Goal: Information Seeking & Learning: Learn about a topic

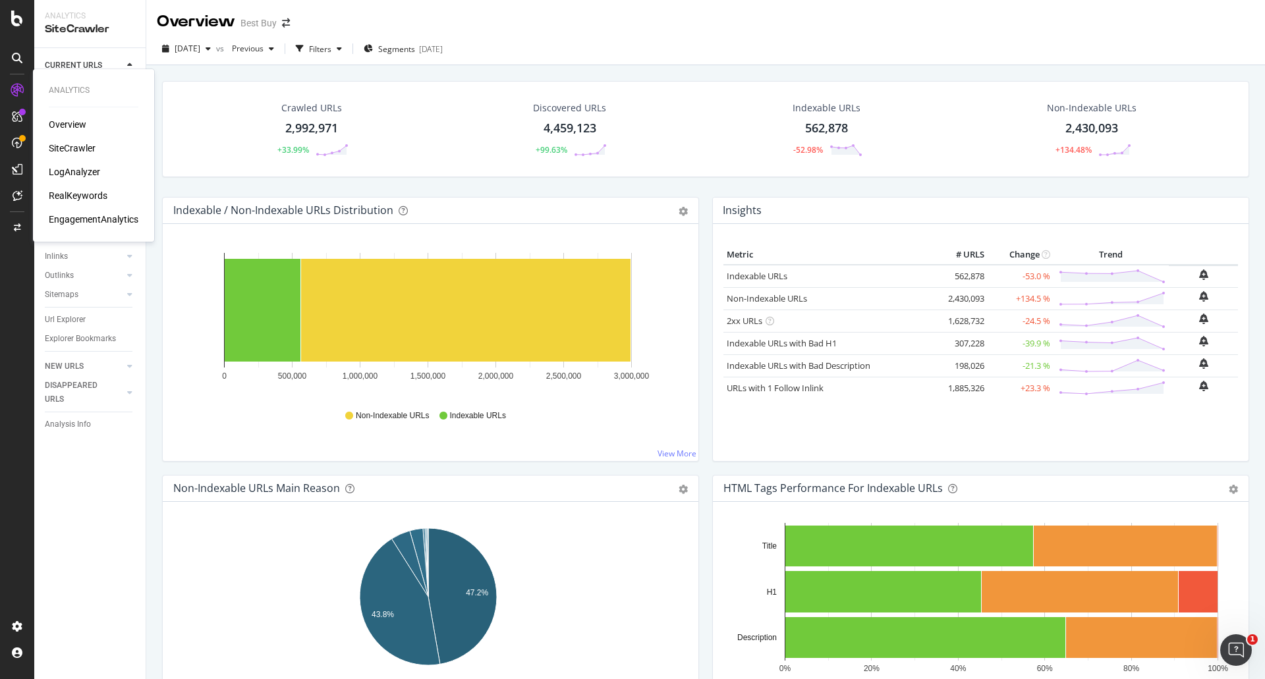
click at [87, 150] on div "SiteCrawler" at bounding box center [72, 148] width 47 height 13
click at [71, 202] on div "SpeedWorkers" at bounding box center [78, 200] width 59 height 13
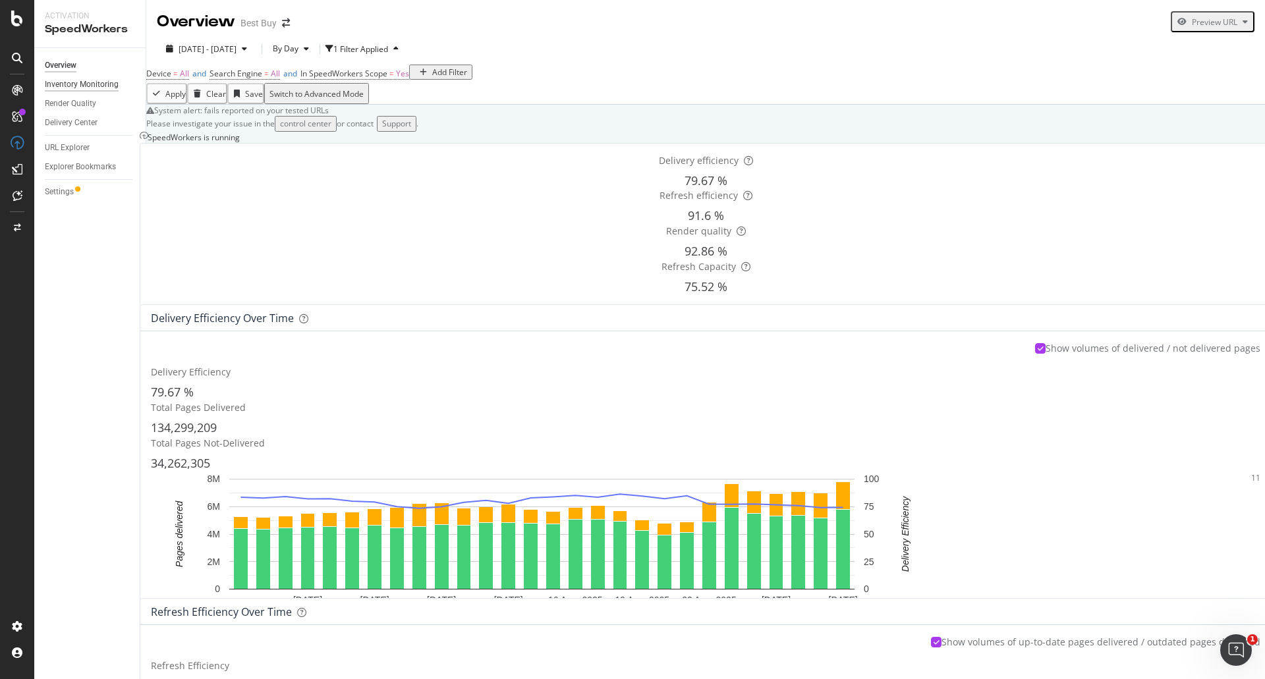
click at [74, 84] on div "Inventory Monitoring" at bounding box center [82, 85] width 74 height 14
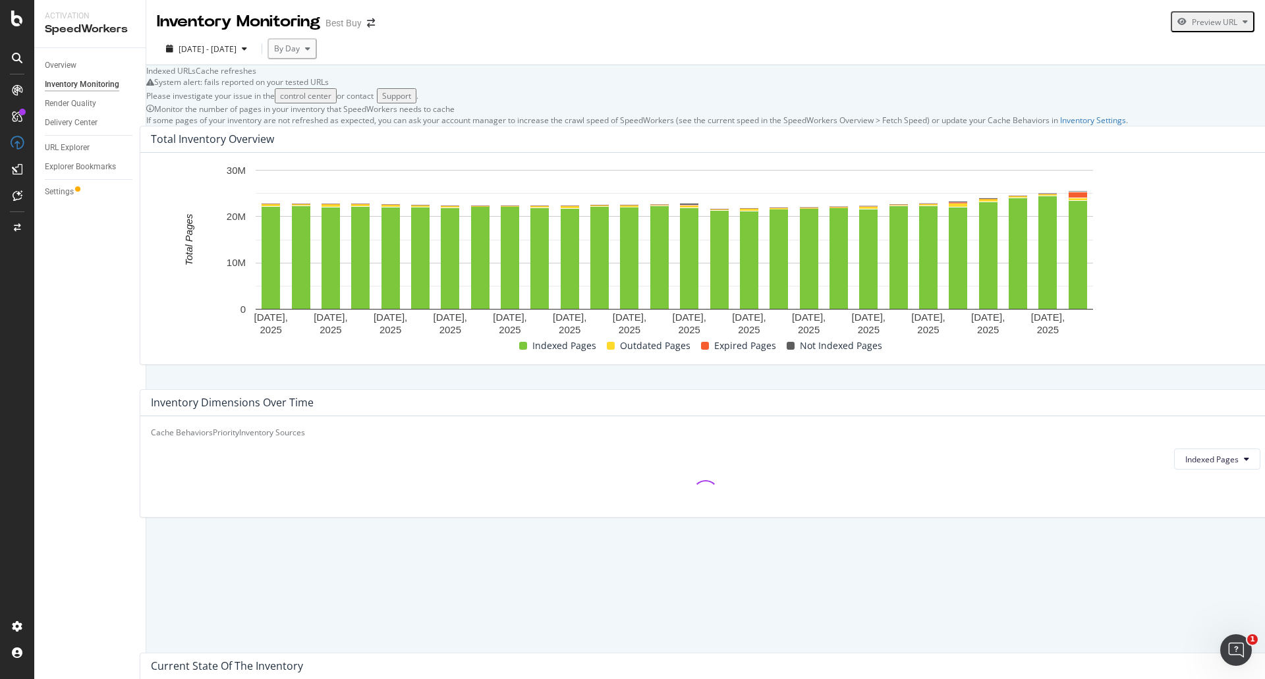
click at [72, 72] on div "Overview" at bounding box center [95, 65] width 101 height 19
click at [51, 69] on div "Overview" at bounding box center [61, 66] width 32 height 14
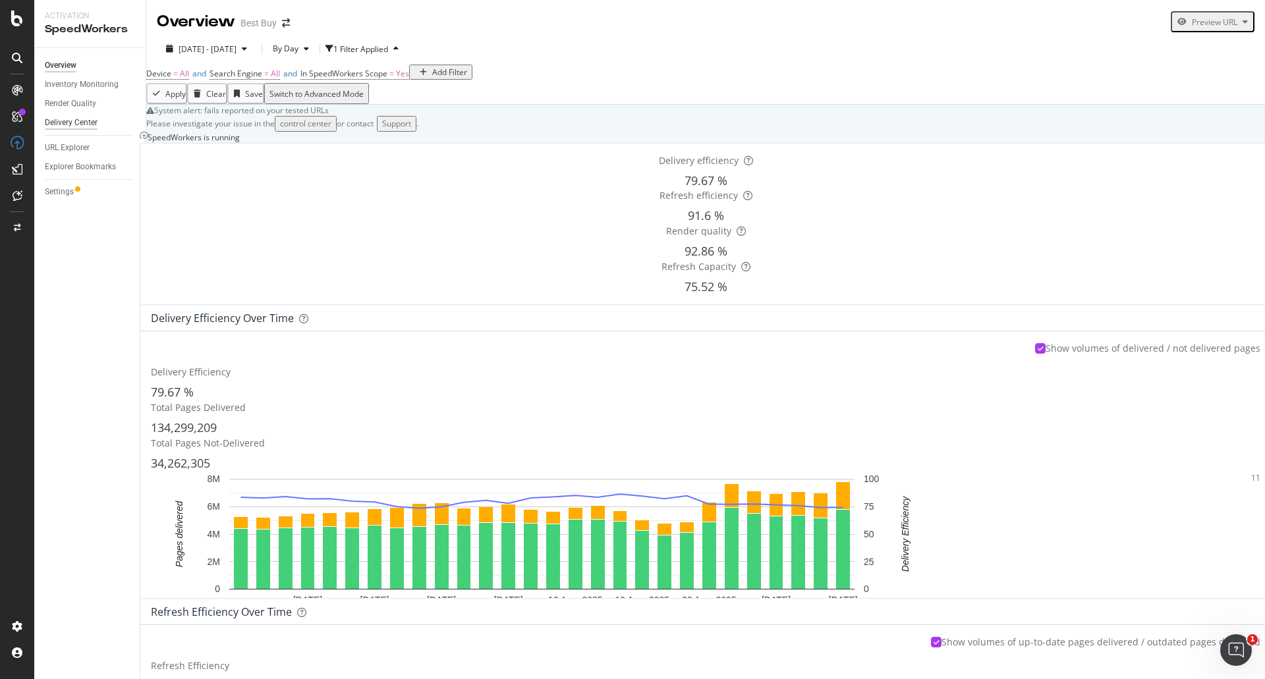
click at [92, 121] on div "Delivery Center" at bounding box center [71, 123] width 53 height 14
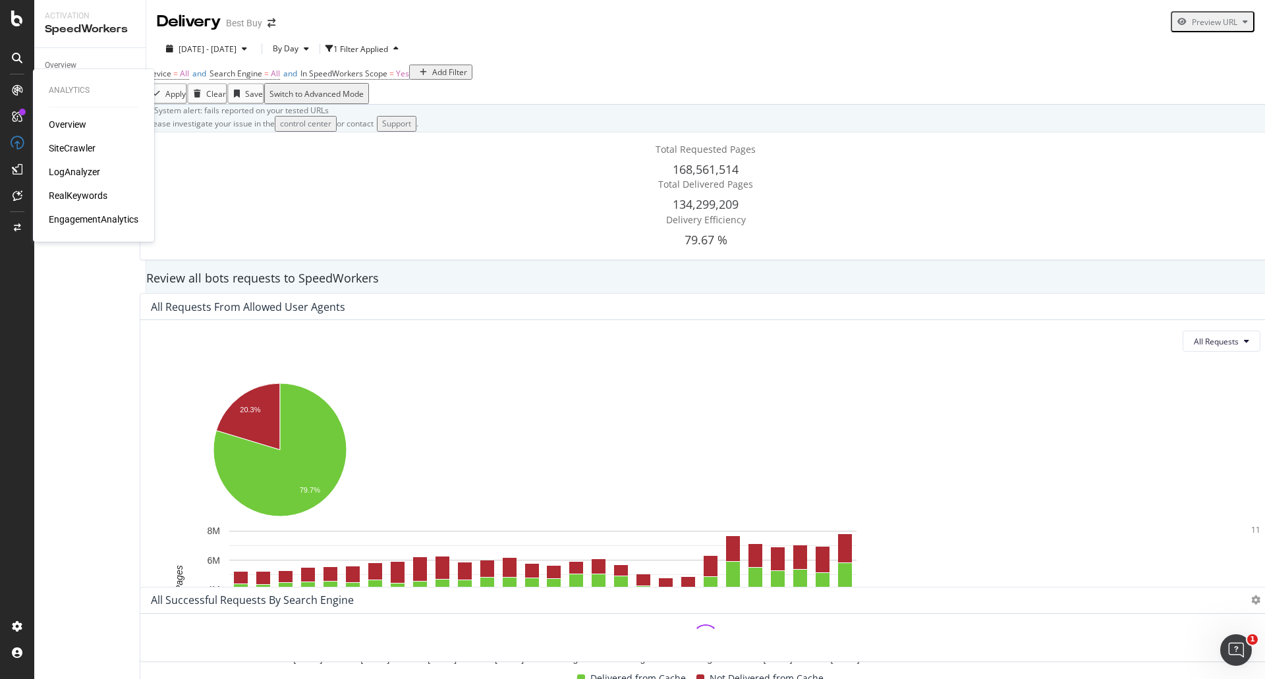
click at [64, 144] on div "SiteCrawler" at bounding box center [72, 148] width 47 height 13
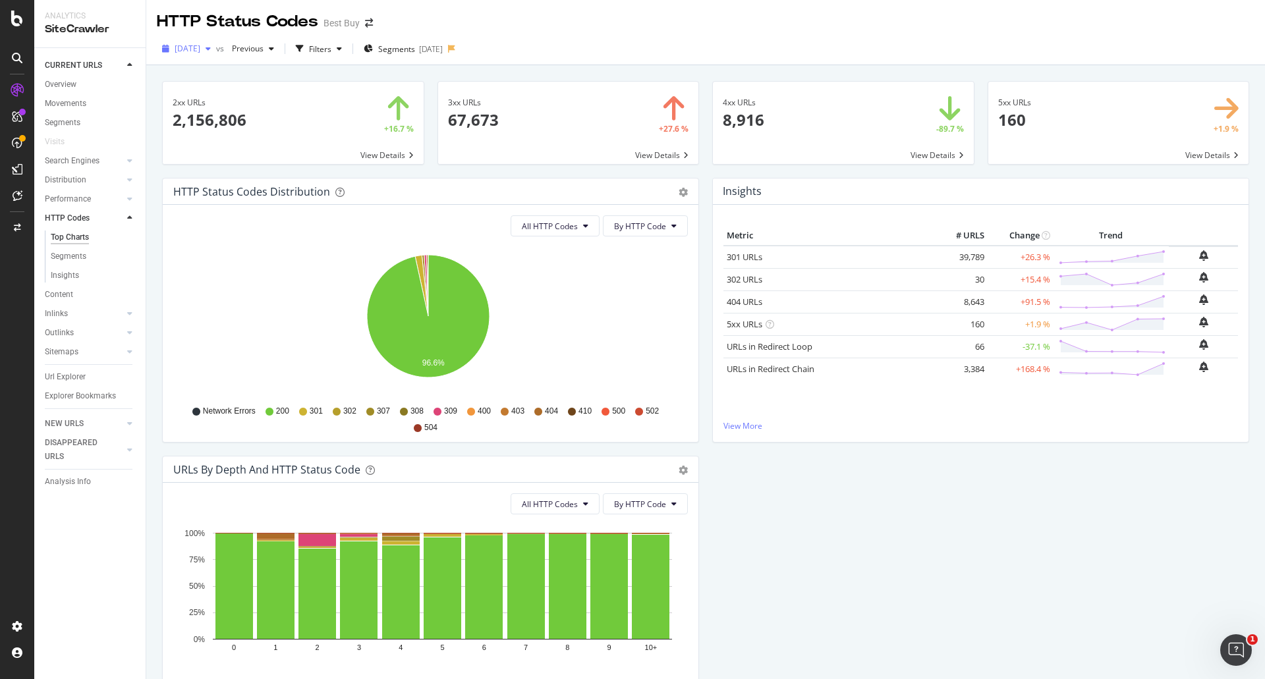
click at [216, 56] on div "2025 Aug. 19th" at bounding box center [186, 49] width 59 height 20
click at [235, 105] on div "2025 Aug. 26th 3.0M URLs" at bounding box center [288, 95] width 246 height 19
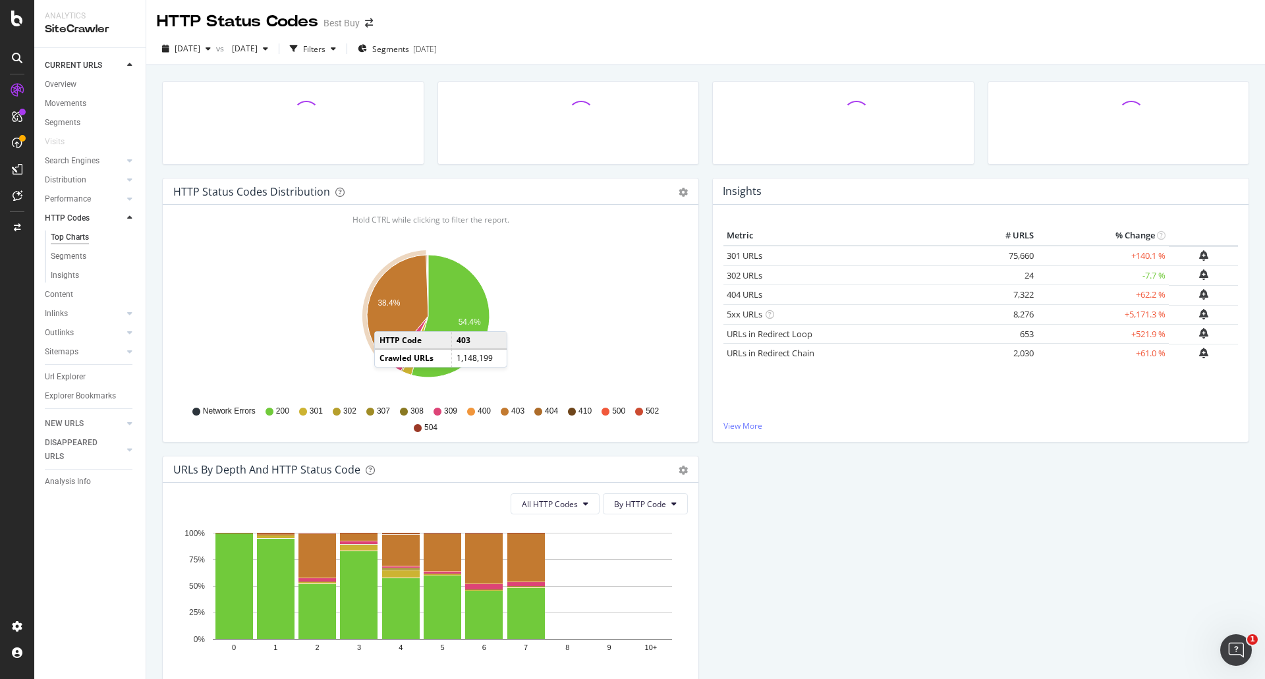
drag, startPoint x: 399, startPoint y: 322, endPoint x: 387, endPoint y: 318, distance: 12.3
click at [387, 318] on icon "A chart." at bounding box center [397, 309] width 61 height 108
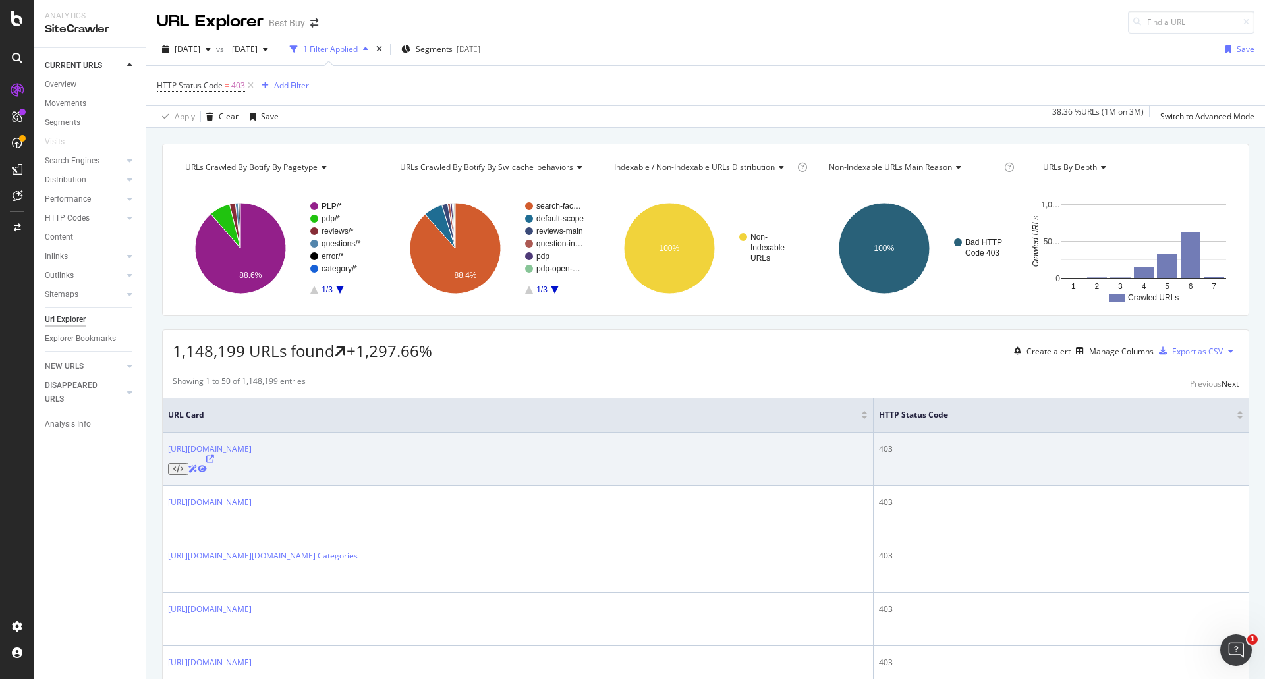
click at [207, 465] on icon at bounding box center [202, 469] width 9 height 8
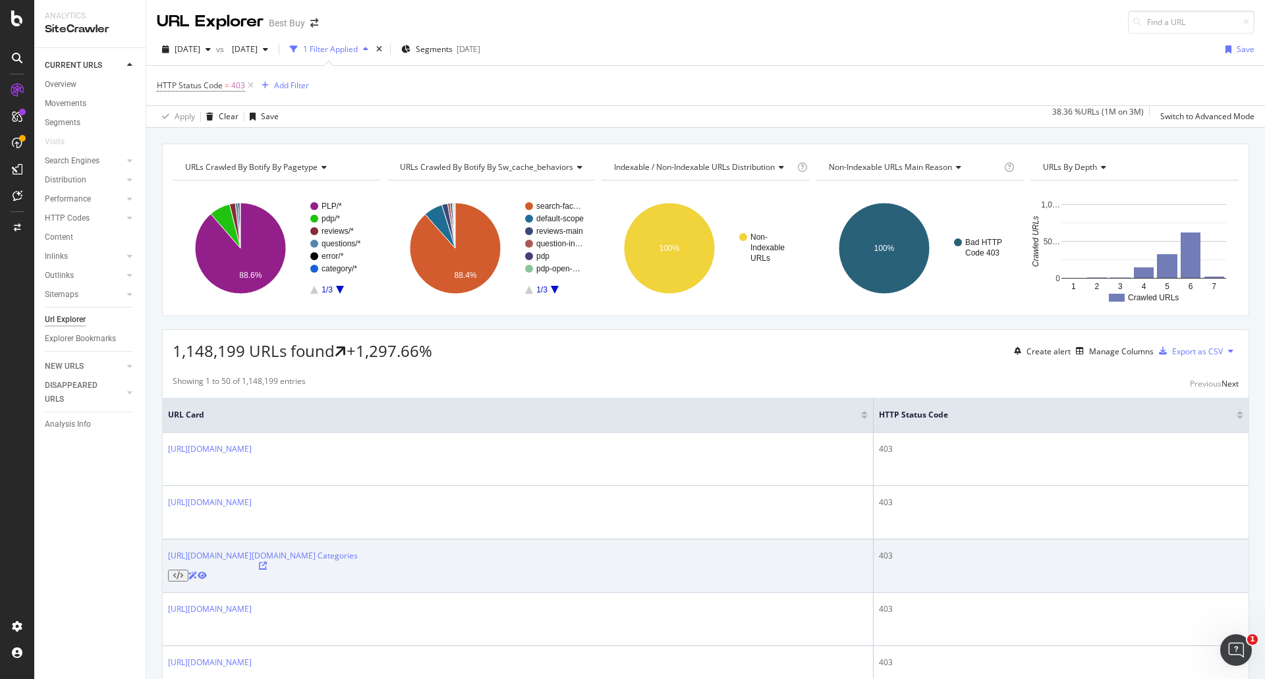
click at [267, 562] on icon at bounding box center [263, 566] width 8 height 8
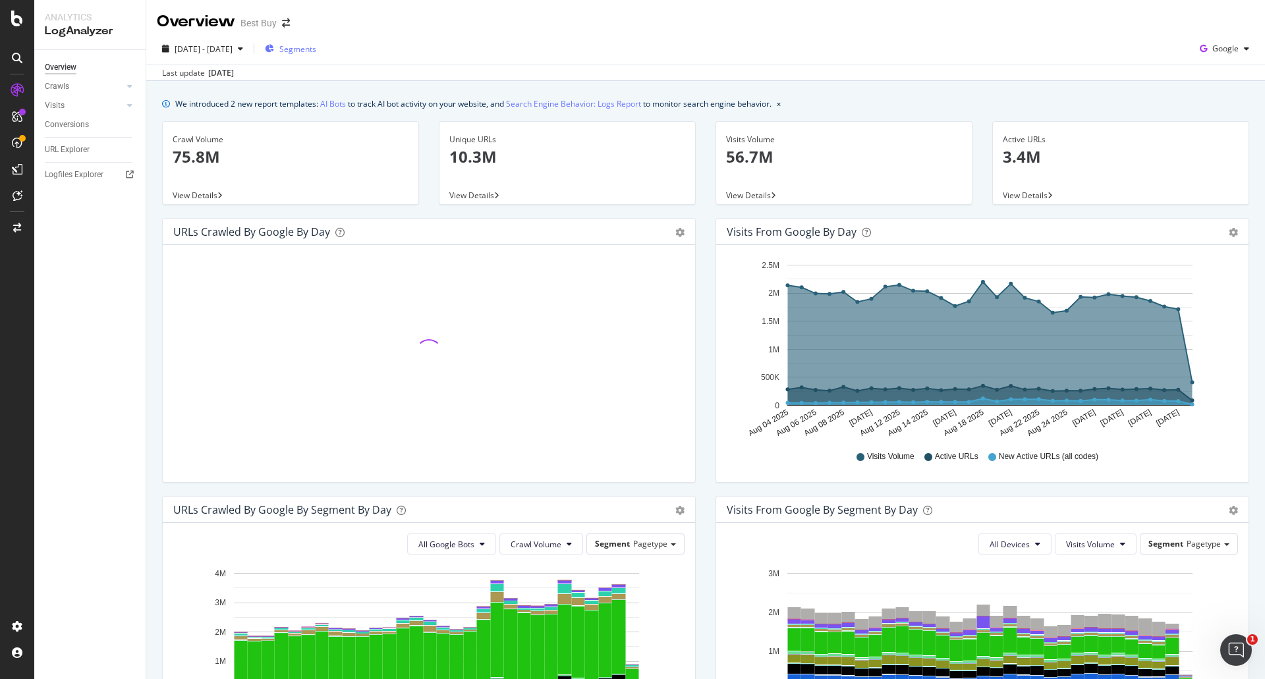
click at [316, 53] on span "Segments" at bounding box center [297, 48] width 37 height 11
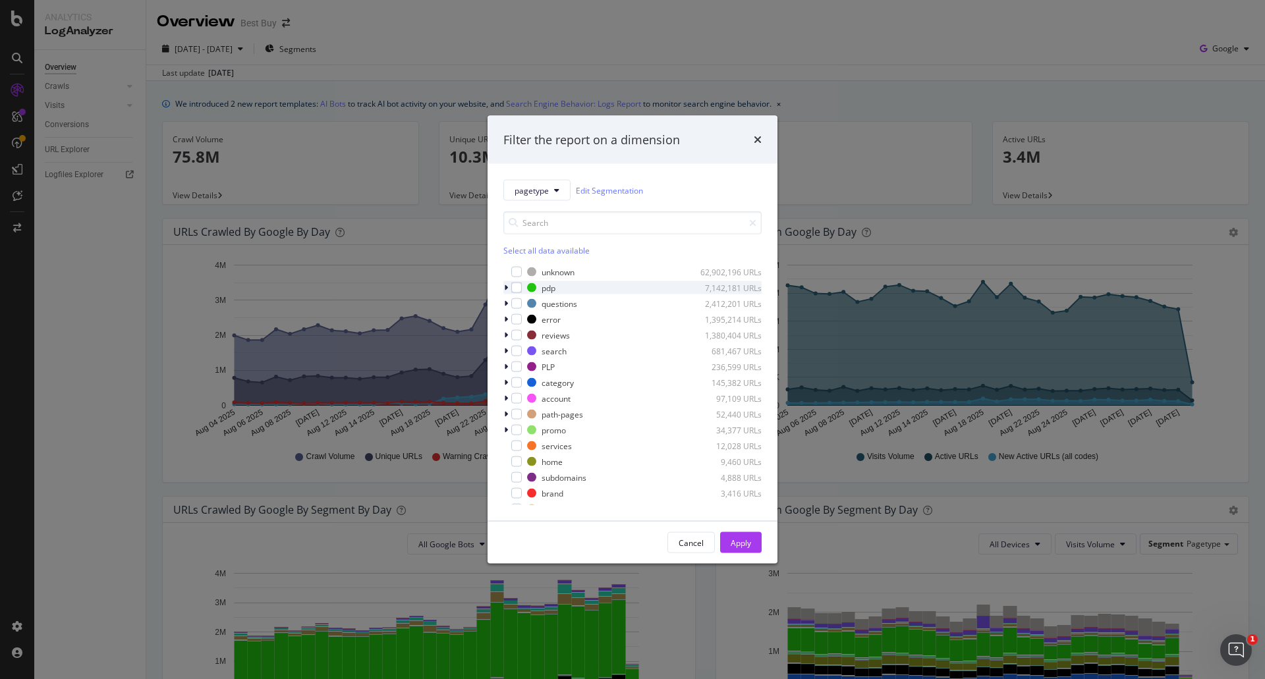
click at [504, 289] on icon "modal" at bounding box center [506, 288] width 4 height 8
click at [524, 307] on div "modal" at bounding box center [524, 303] width 11 height 11
click at [731, 544] on div "Apply" at bounding box center [741, 542] width 20 height 11
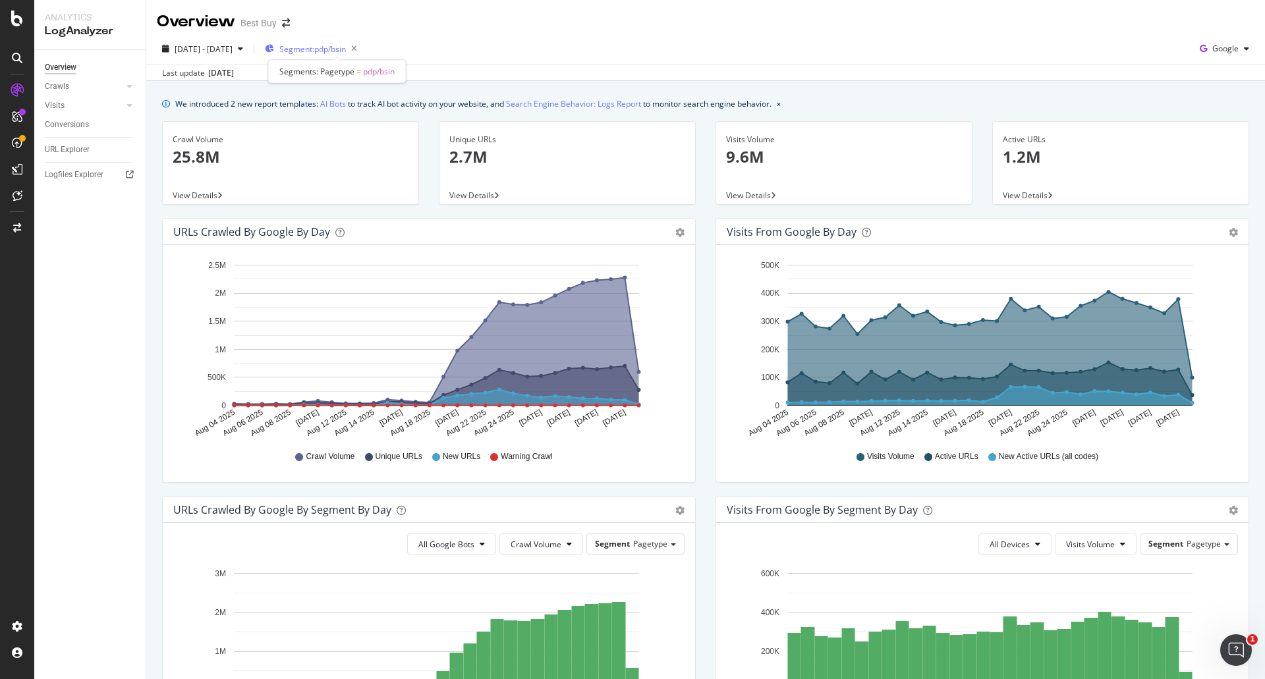
click at [346, 49] on span "Segment: pdp/bsin" at bounding box center [312, 48] width 67 height 11
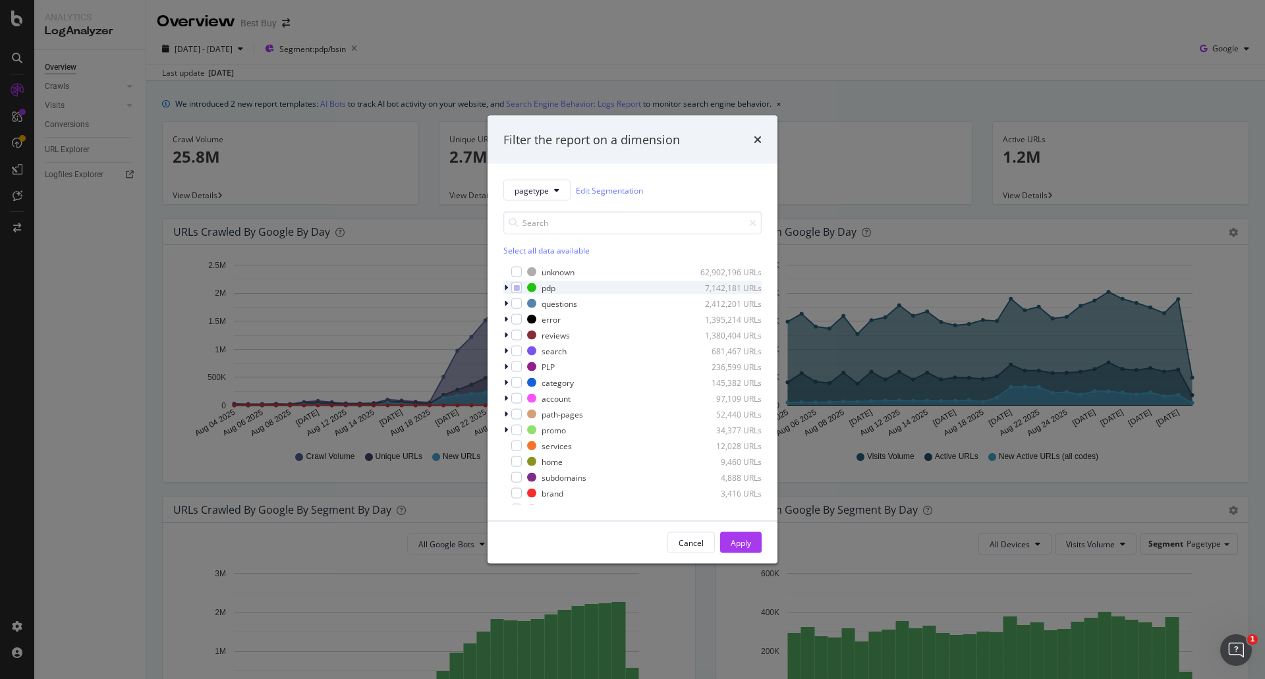
click at [504, 290] on icon "modal" at bounding box center [506, 288] width 4 height 8
click at [528, 354] on div "modal" at bounding box center [524, 351] width 11 height 11
click at [522, 401] on div "modal" at bounding box center [524, 398] width 11 height 11
click at [748, 547] on div "Apply" at bounding box center [741, 542] width 20 height 11
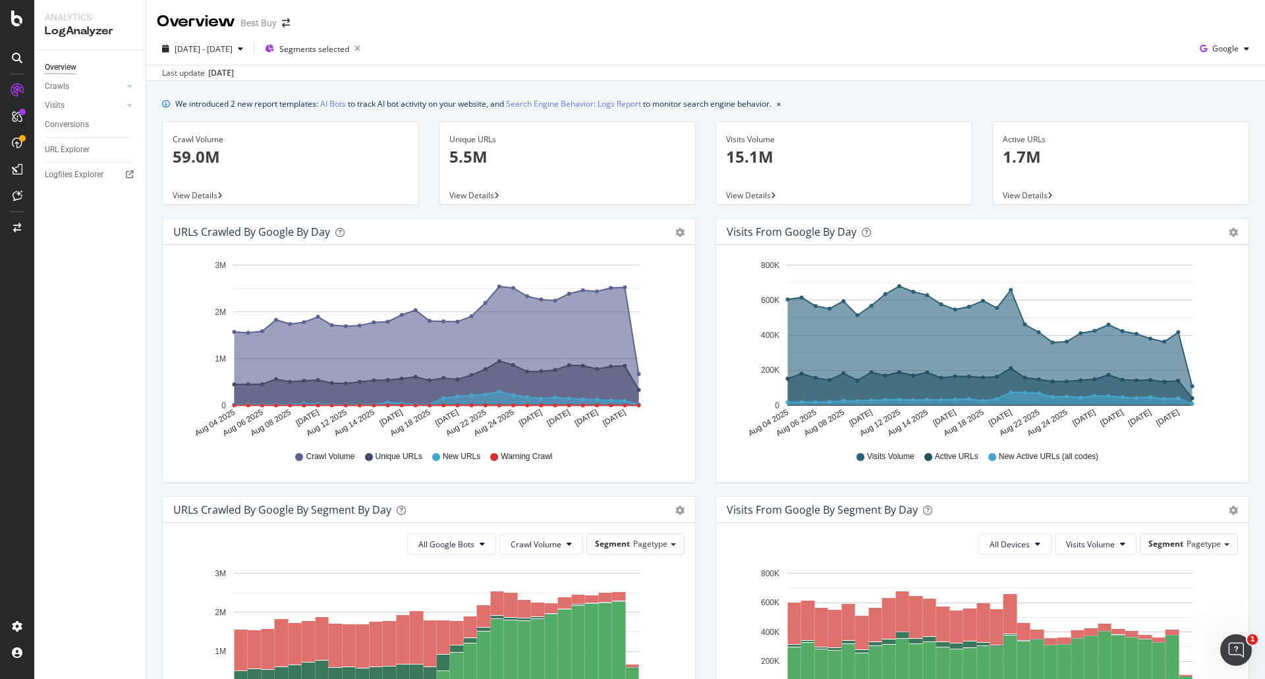
click at [680, 233] on div "URLs Crawled by Google by day Area Table" at bounding box center [429, 232] width 532 height 26
click at [675, 233] on icon "gear" at bounding box center [679, 232] width 9 height 9
click at [533, 248] on div "Hold CTRL while clicking to filter the report. Aug 04 2025 Aug 06 2025 Aug 08 2…" at bounding box center [429, 363] width 532 height 237
click at [331, 57] on div "Segments selected" at bounding box center [315, 49] width 101 height 18
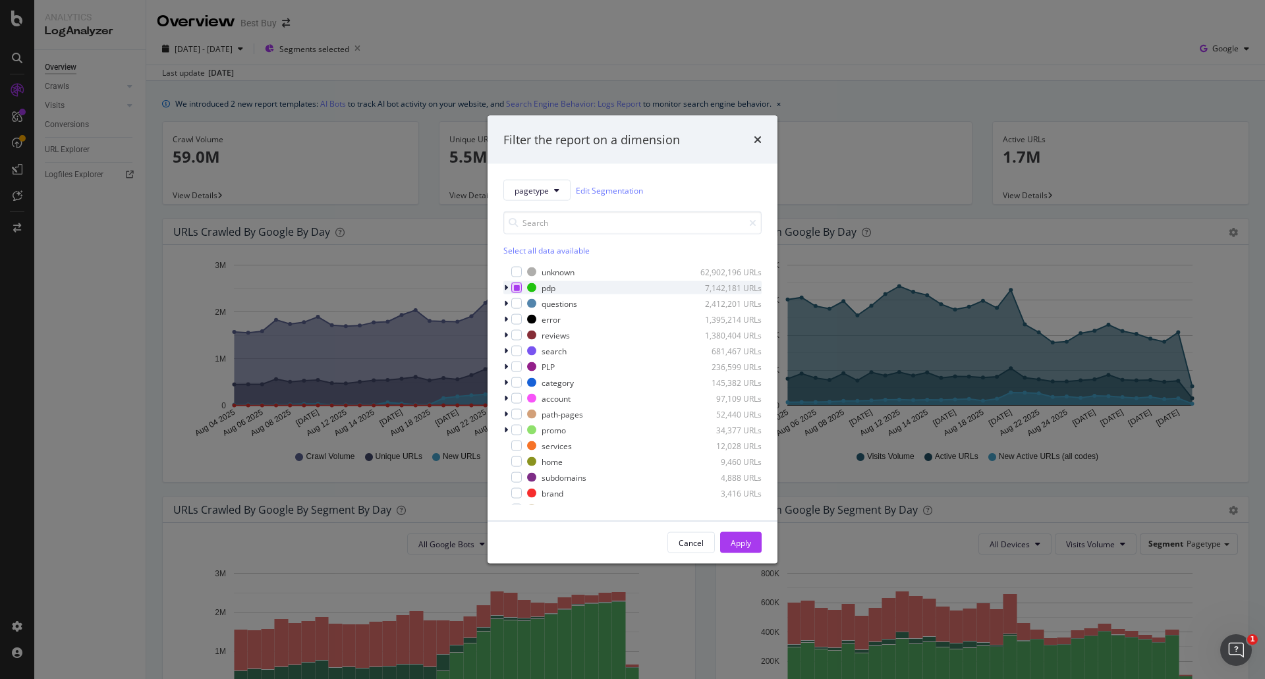
click at [514, 291] on icon "modal" at bounding box center [517, 288] width 6 height 7
click at [495, 289] on div "pagetype Edit Segmentation Select all data available unknown 62,902,196 URLs pd…" at bounding box center [633, 342] width 290 height 357
click at [503, 285] on div "modal" at bounding box center [507, 287] width 8 height 13
click at [521, 289] on div "modal" at bounding box center [516, 288] width 11 height 11
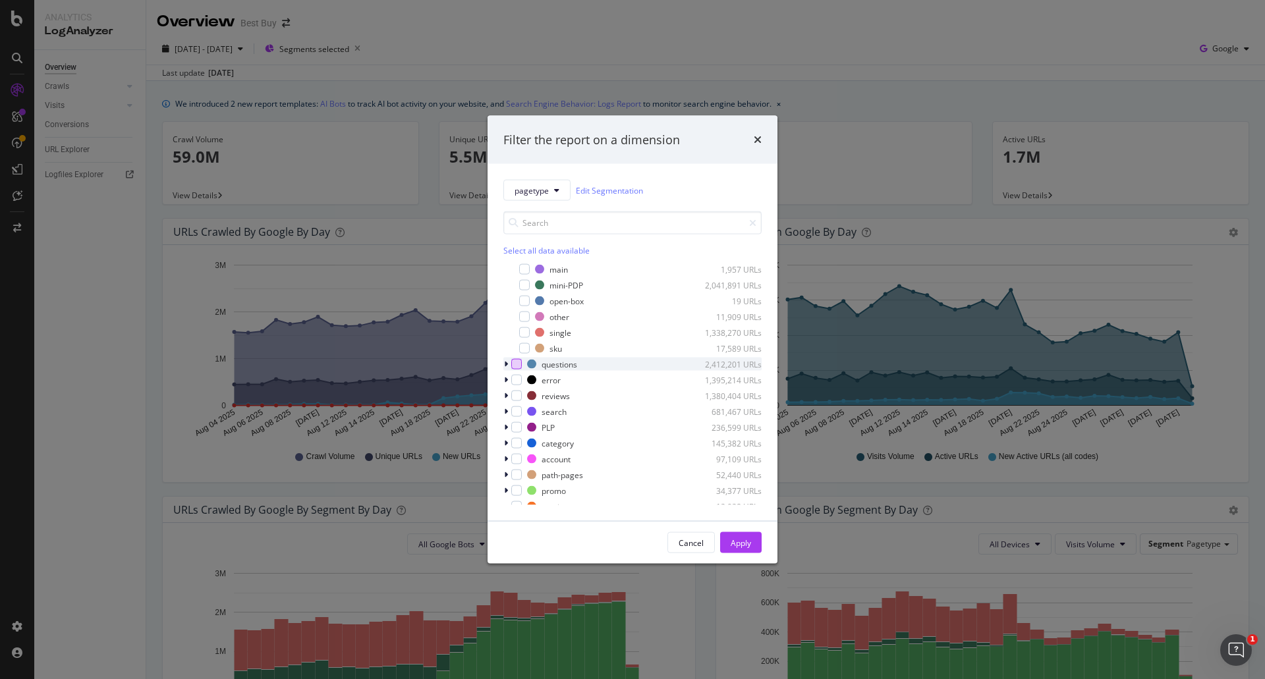
click at [515, 363] on div "modal" at bounding box center [516, 364] width 11 height 11
click at [504, 362] on icon "modal" at bounding box center [506, 364] width 4 height 8
click at [504, 362] on icon "modal" at bounding box center [505, 364] width 5 height 8
click at [744, 542] on div "Apply" at bounding box center [741, 542] width 20 height 11
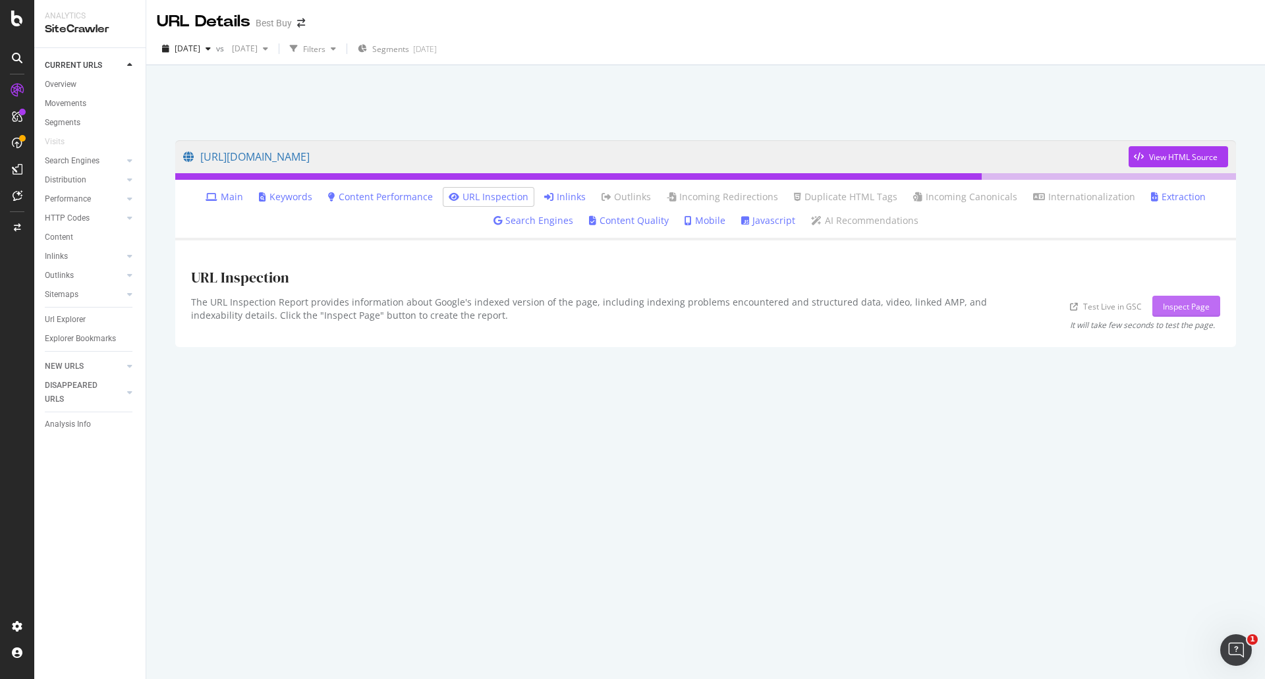
click at [1167, 300] on div "Inspect Page" at bounding box center [1186, 306] width 47 height 20
